Goal: Book appointment/travel/reservation

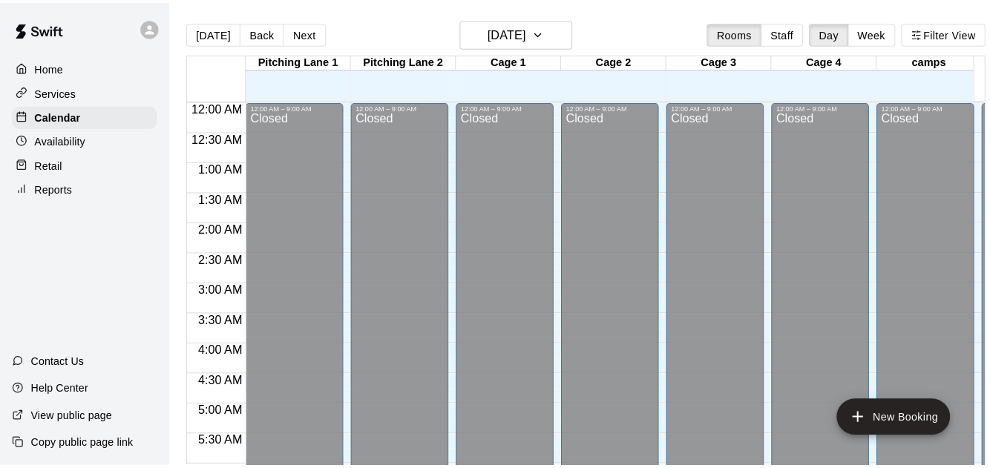
scroll to position [922, 0]
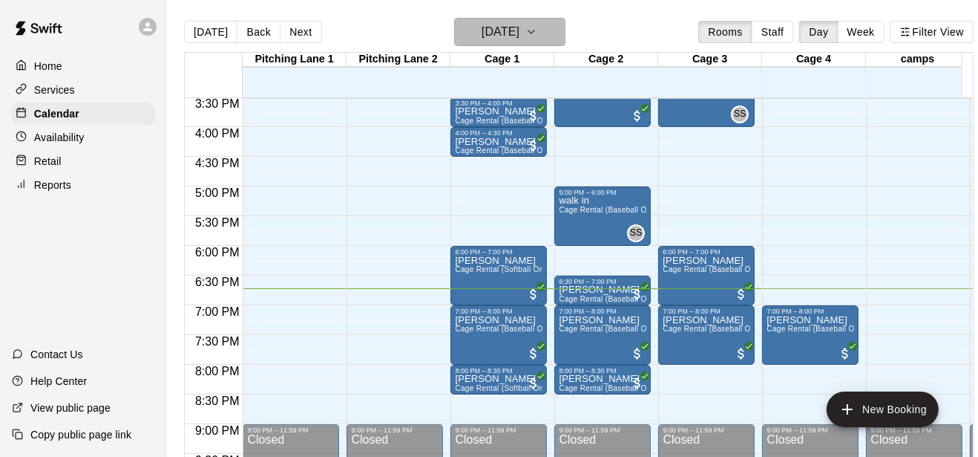
click at [511, 30] on h6 "[DATE]" at bounding box center [501, 32] width 38 height 21
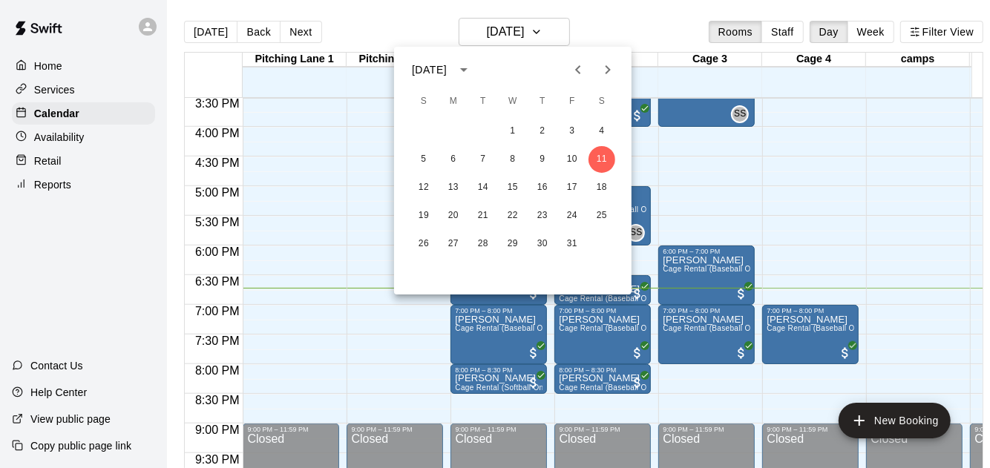
click at [451, 70] on div "[DATE]" at bounding box center [431, 70] width 39 height 16
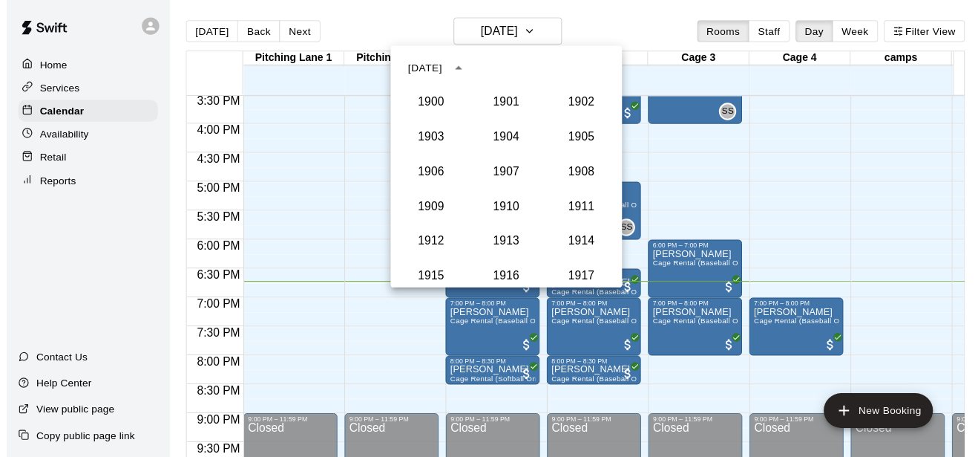
scroll to position [1374, 0]
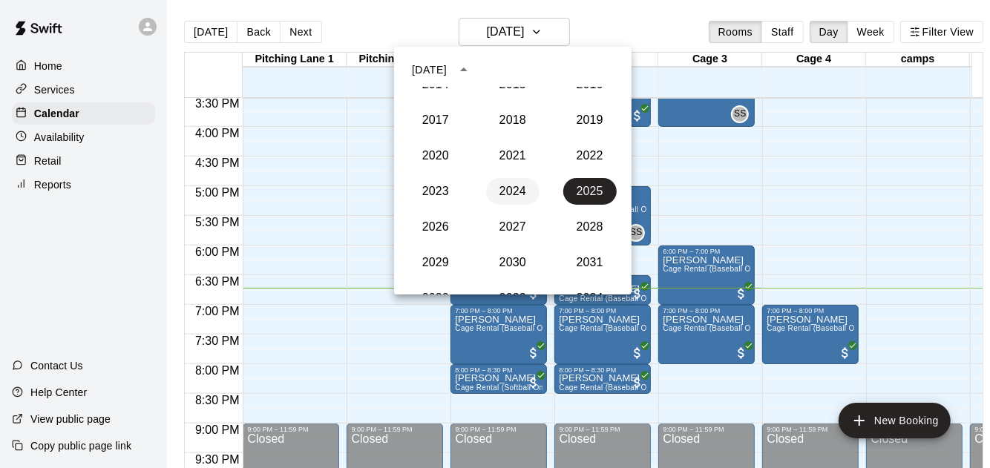
click at [516, 181] on button "2024" at bounding box center [512, 191] width 53 height 27
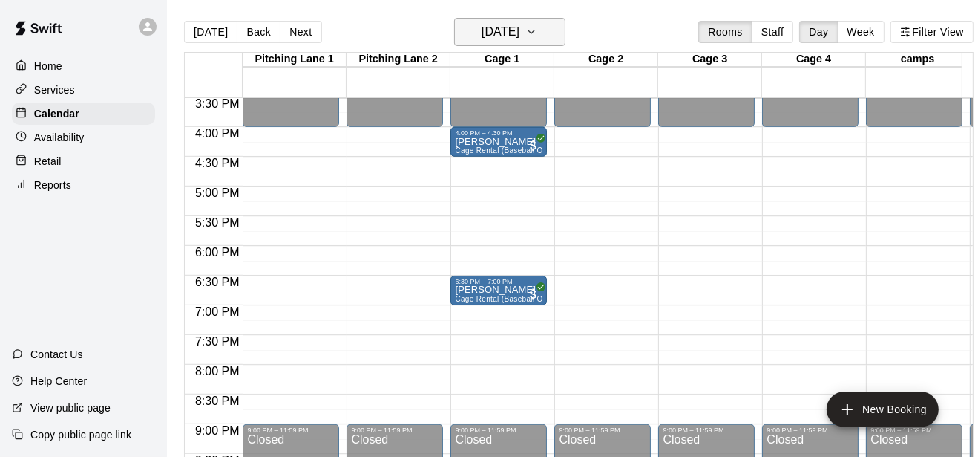
click at [537, 35] on icon "button" at bounding box center [532, 32] width 12 height 18
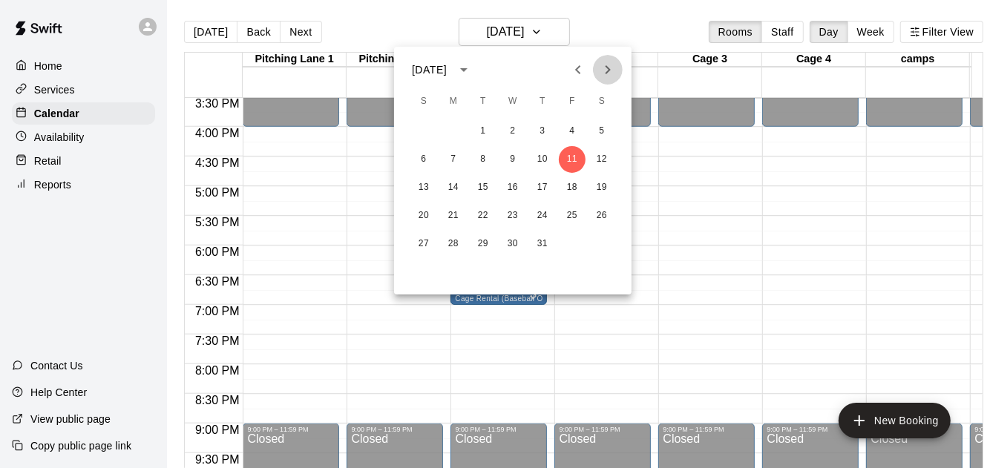
click at [606, 78] on icon "Next month" at bounding box center [608, 70] width 18 height 18
click at [571, 75] on icon "Previous month" at bounding box center [578, 70] width 18 height 18
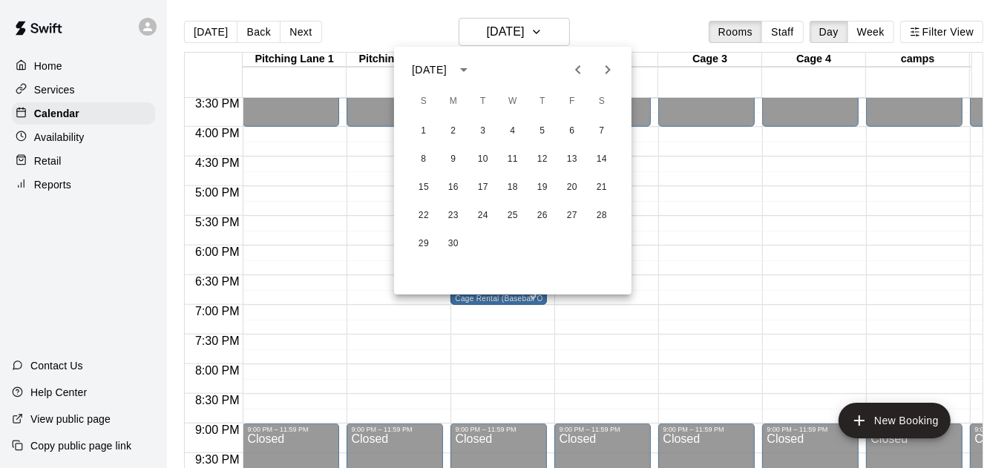
click at [571, 75] on icon "Previous month" at bounding box center [578, 70] width 18 height 18
click at [602, 167] on button "8" at bounding box center [602, 159] width 27 height 27
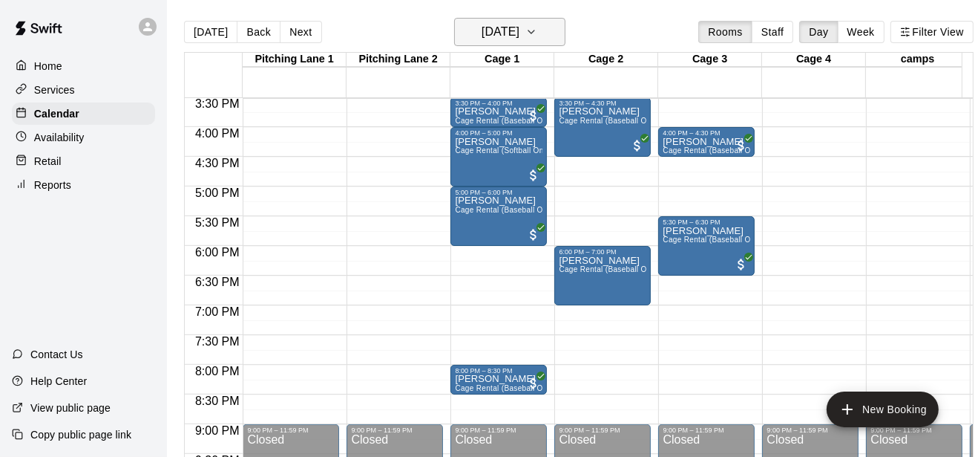
click at [554, 42] on button "[DATE]" at bounding box center [509, 32] width 111 height 28
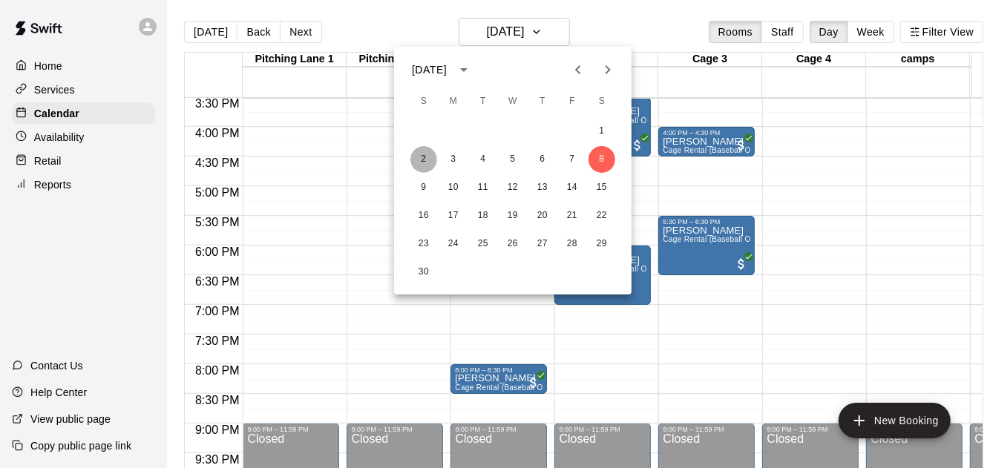
click at [424, 167] on button "2" at bounding box center [423, 159] width 27 height 27
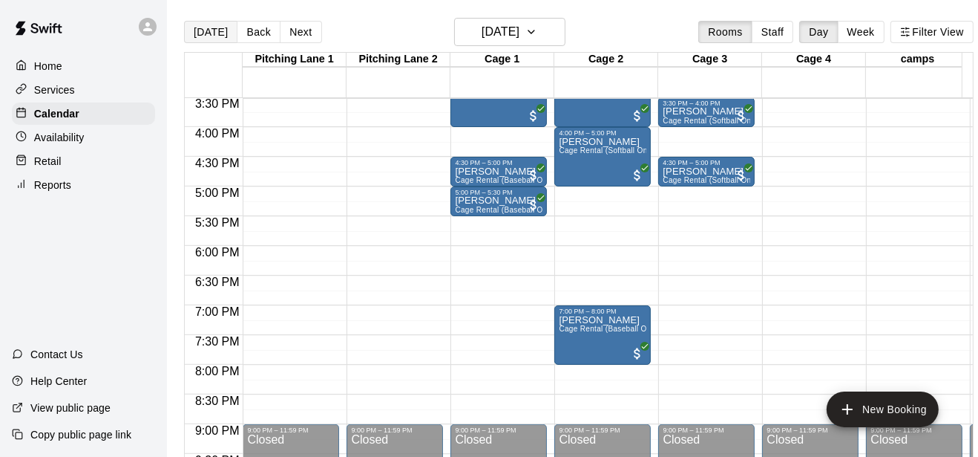
click at [192, 30] on button "[DATE]" at bounding box center [210, 32] width 53 height 22
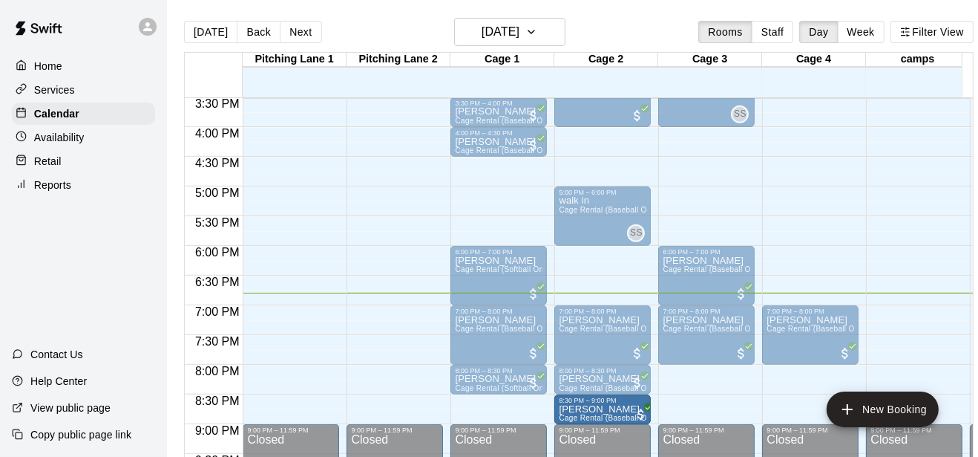
drag, startPoint x: 603, startPoint y: 290, endPoint x: 595, endPoint y: 412, distance: 122.0
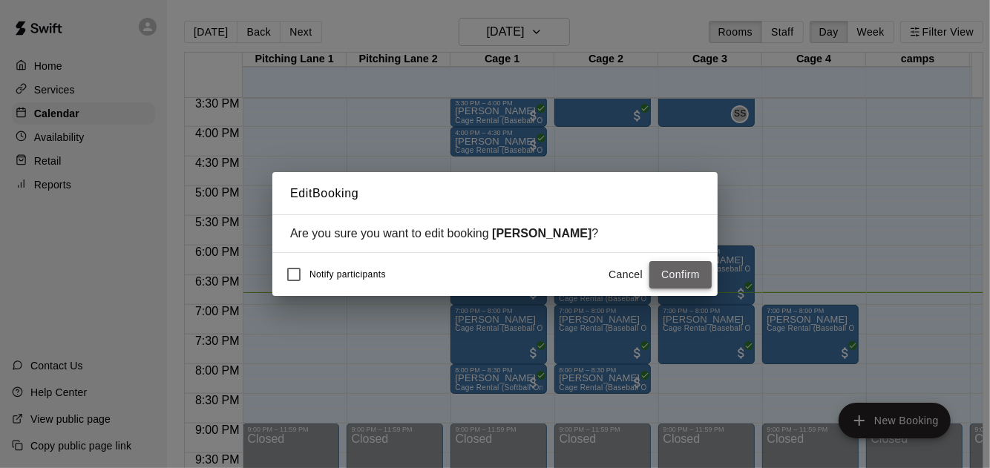
click at [660, 275] on button "Confirm" at bounding box center [680, 274] width 62 height 27
